Goal: Information Seeking & Learning: Learn about a topic

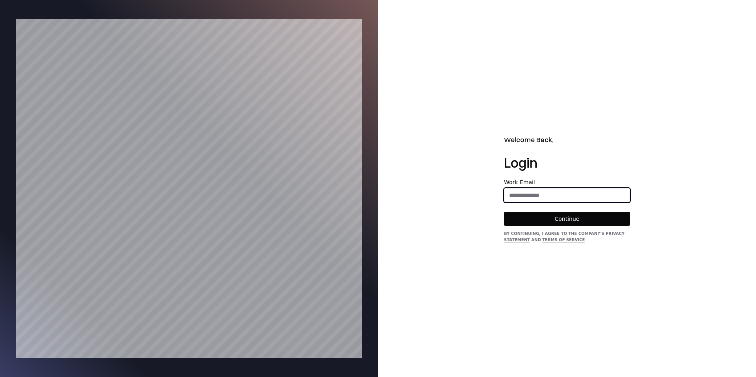
click at [542, 195] on input "email" at bounding box center [566, 195] width 125 height 14
type input "**********"
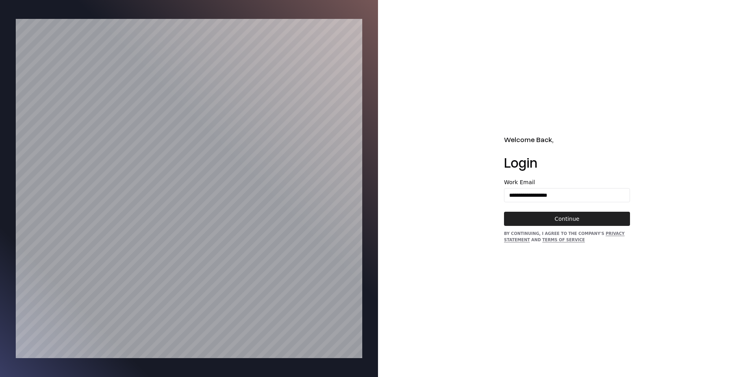
click at [550, 216] on button "Continue" at bounding box center [567, 219] width 126 height 14
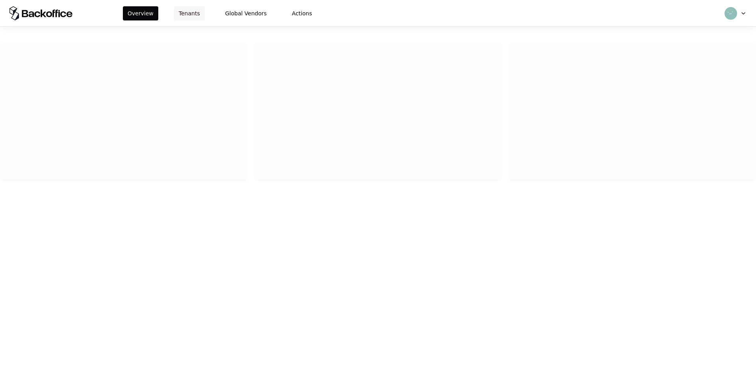
click at [197, 12] on button "Tenants" at bounding box center [189, 13] width 31 height 14
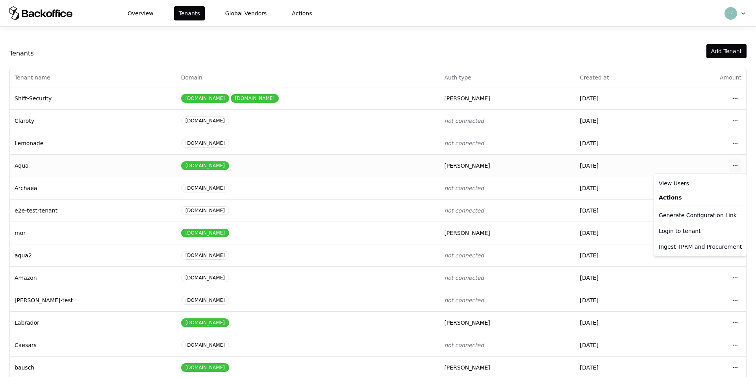
click at [732, 168] on html "Overview Tenants Global Vendors Actions Tenants Add Tenant Tenant name Domain A…" at bounding box center [378, 188] width 756 height 377
click at [690, 197] on div "Actions" at bounding box center [700, 197] width 89 height 13
click at [666, 199] on div "Actions" at bounding box center [700, 197] width 89 height 13
click at [669, 230] on div "Login to tenant" at bounding box center [700, 231] width 89 height 16
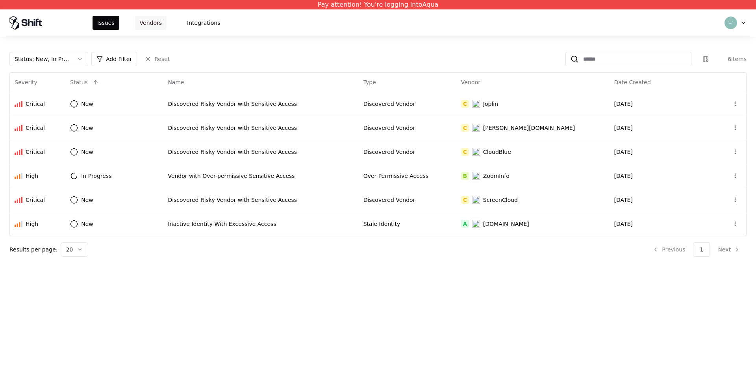
click at [163, 24] on button "Vendors" at bounding box center [151, 23] width 32 height 14
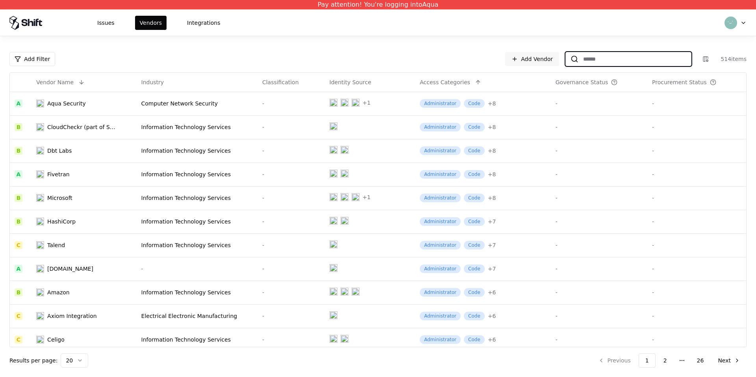
click at [590, 56] on input at bounding box center [634, 59] width 113 height 14
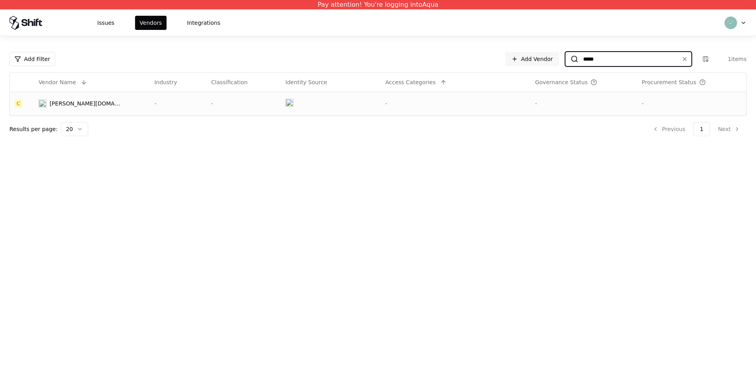
type input "*****"
click at [63, 107] on div "[PERSON_NAME][DOMAIN_NAME]" at bounding box center [85, 104] width 71 height 8
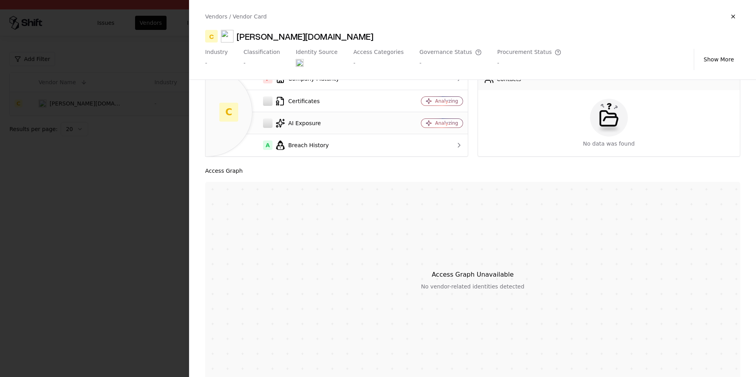
scroll to position [120, 0]
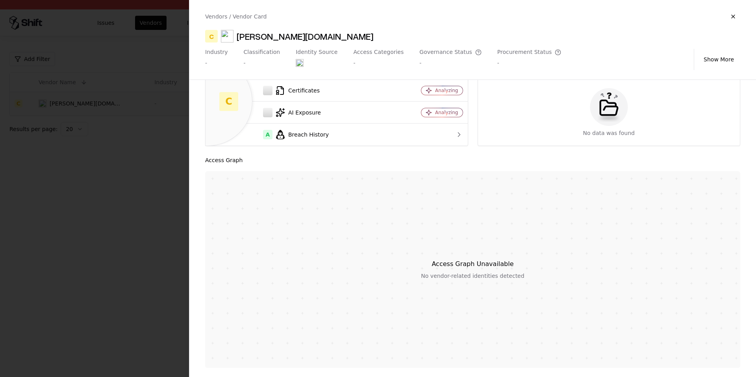
click at [134, 232] on div at bounding box center [378, 188] width 756 height 377
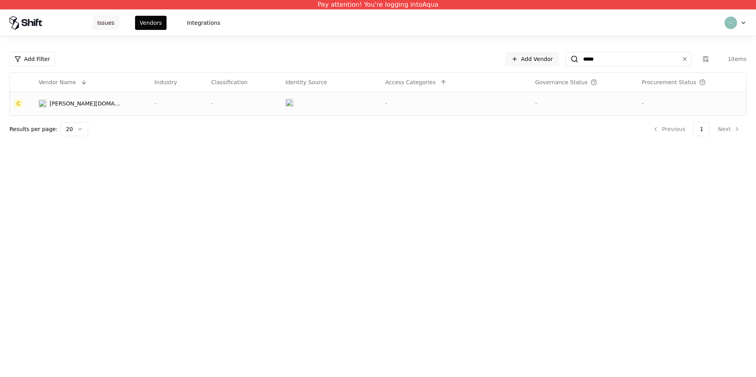
click at [113, 26] on button "Issues" at bounding box center [106, 23] width 27 height 14
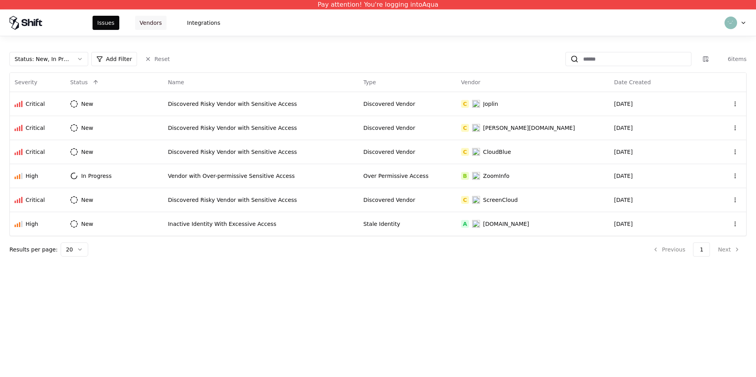
click at [148, 23] on button "Vendors" at bounding box center [151, 23] width 32 height 14
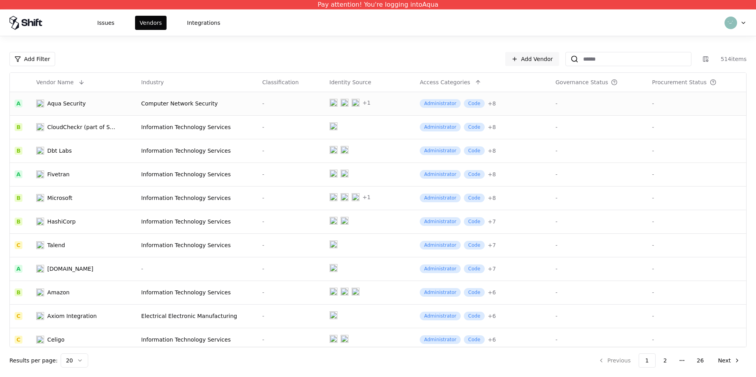
click at [95, 108] on td "Aqua Security" at bounding box center [84, 104] width 105 height 24
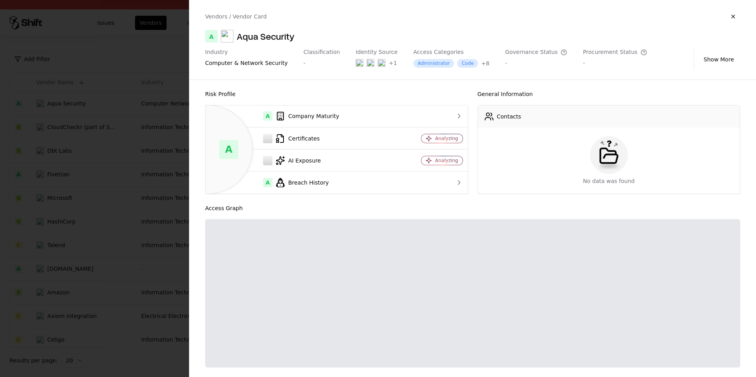
click at [115, 241] on div at bounding box center [378, 188] width 756 height 377
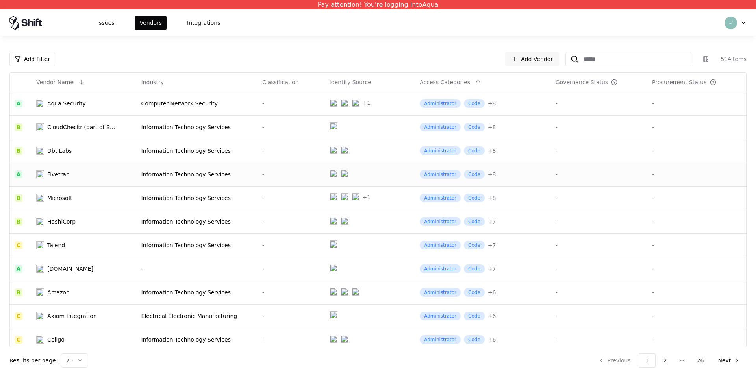
click at [54, 174] on div "Fivetran" at bounding box center [58, 175] width 22 height 8
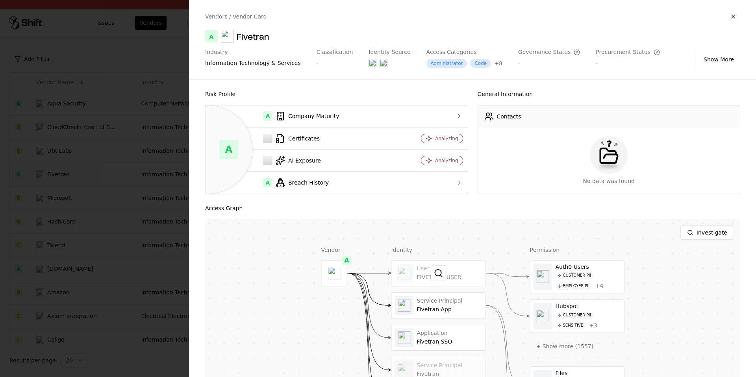
click at [455, 282] on div at bounding box center [439, 273] width 94 height 25
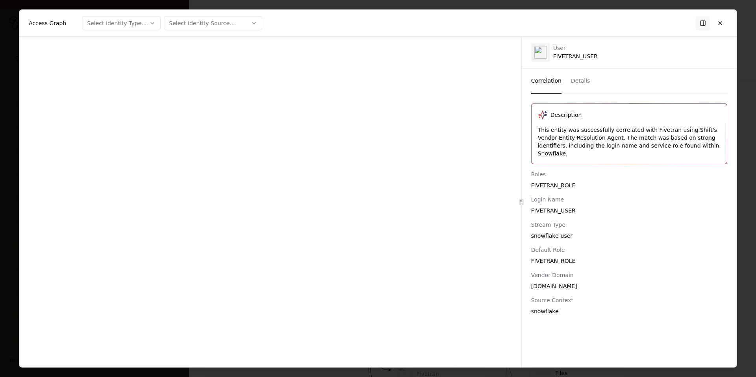
click at [573, 82] on button "Details" at bounding box center [580, 81] width 19 height 25
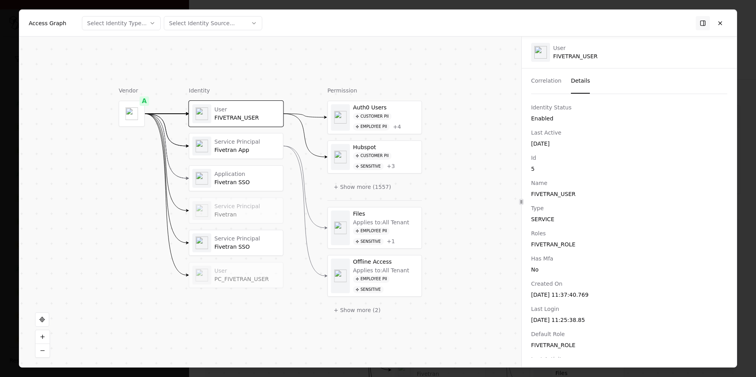
click at [576, 82] on button "Details" at bounding box center [580, 81] width 19 height 25
click at [725, 24] on button at bounding box center [720, 23] width 14 height 14
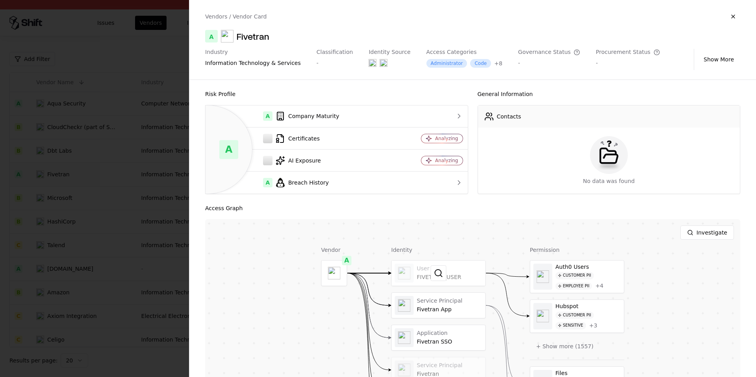
click at [468, 274] on div at bounding box center [439, 273] width 94 height 25
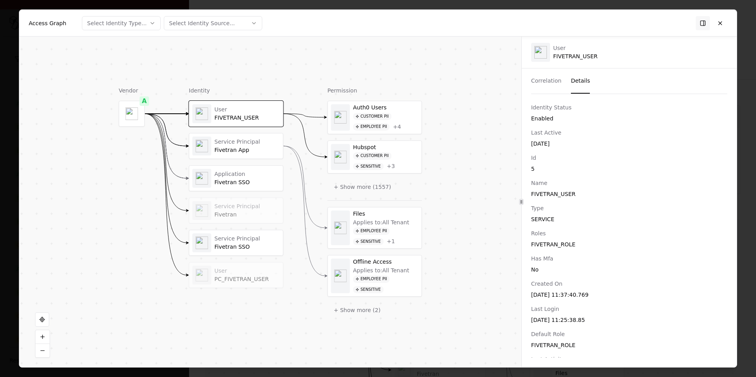
click at [585, 80] on button "Details" at bounding box center [580, 81] width 19 height 25
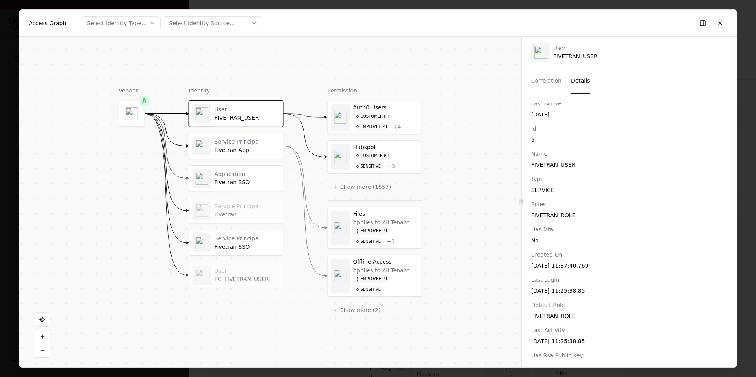
scroll to position [42, 0]
